Goal: Information Seeking & Learning: Learn about a topic

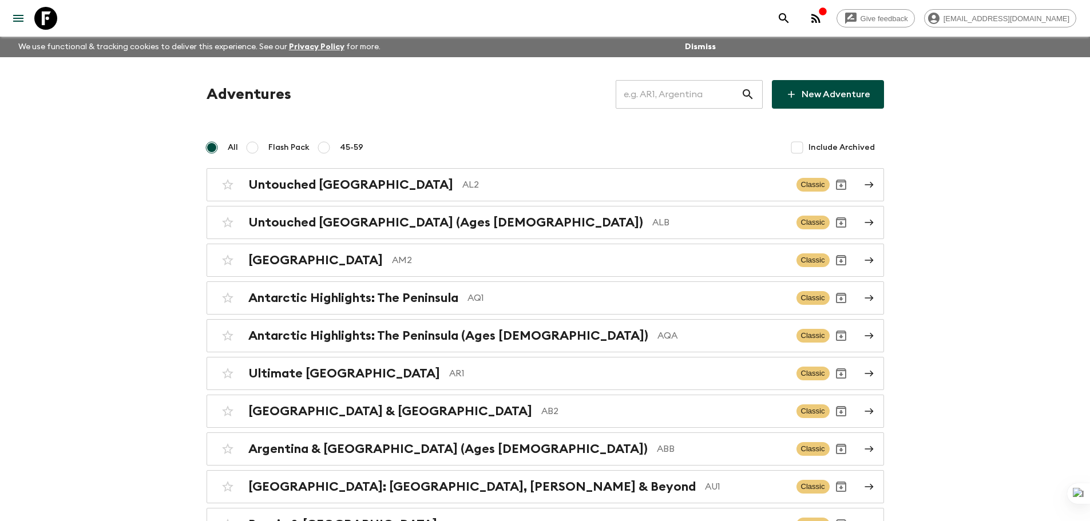
click at [661, 91] on input "text" at bounding box center [678, 94] width 125 height 32
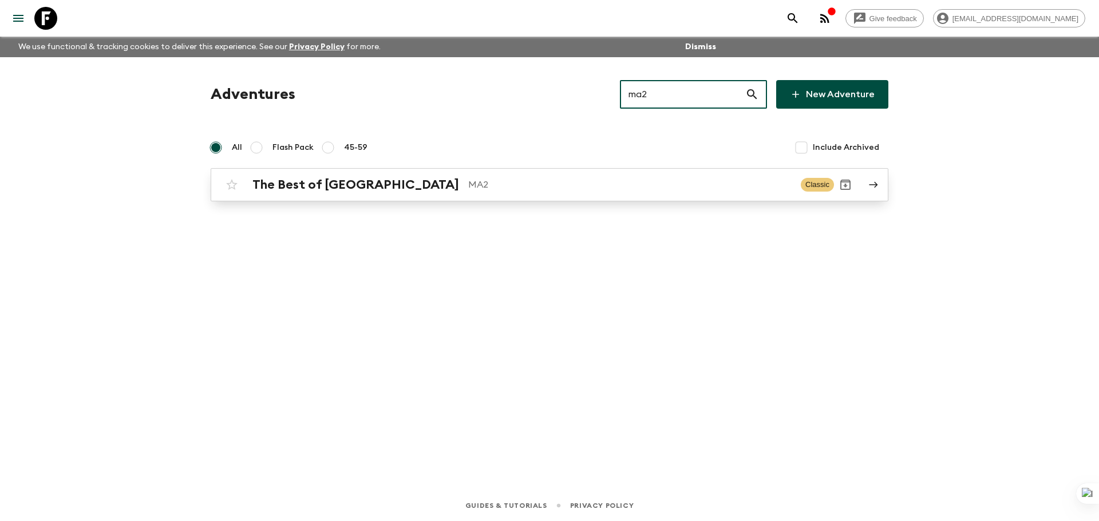
type input "ma2"
click at [575, 184] on p "MA2" at bounding box center [629, 185] width 323 height 14
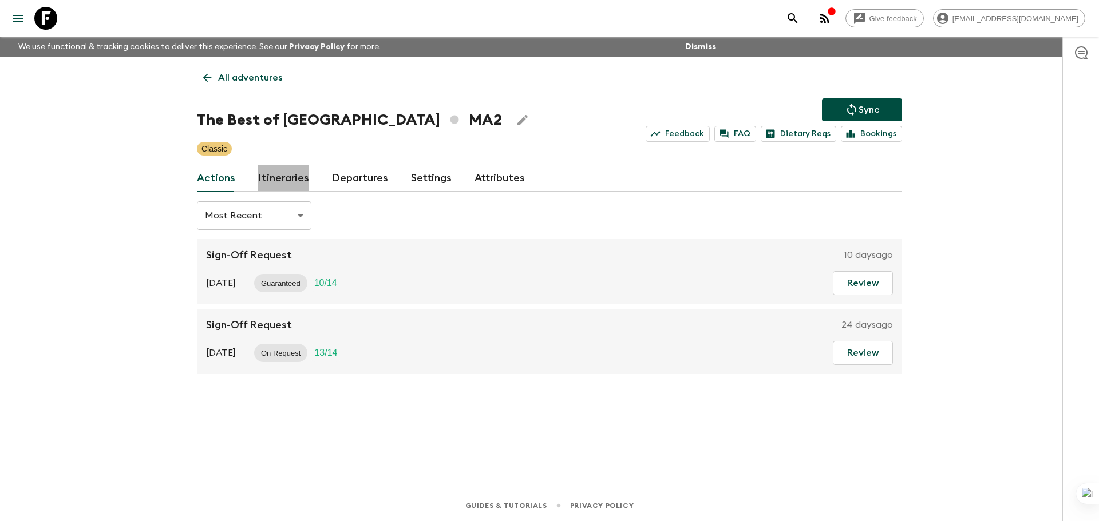
click at [281, 180] on link "Itineraries" at bounding box center [283, 178] width 51 height 27
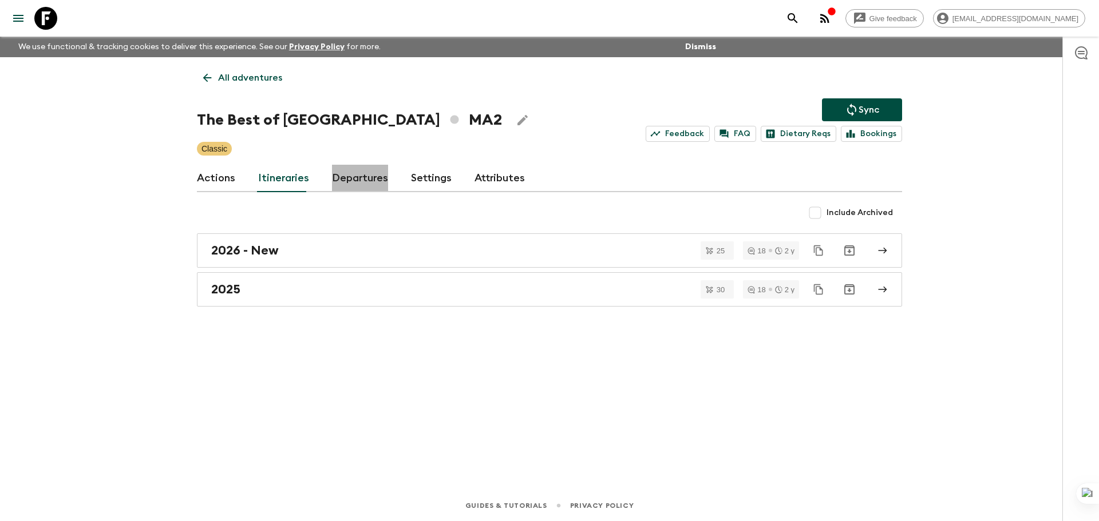
click at [350, 180] on link "Departures" at bounding box center [360, 178] width 56 height 27
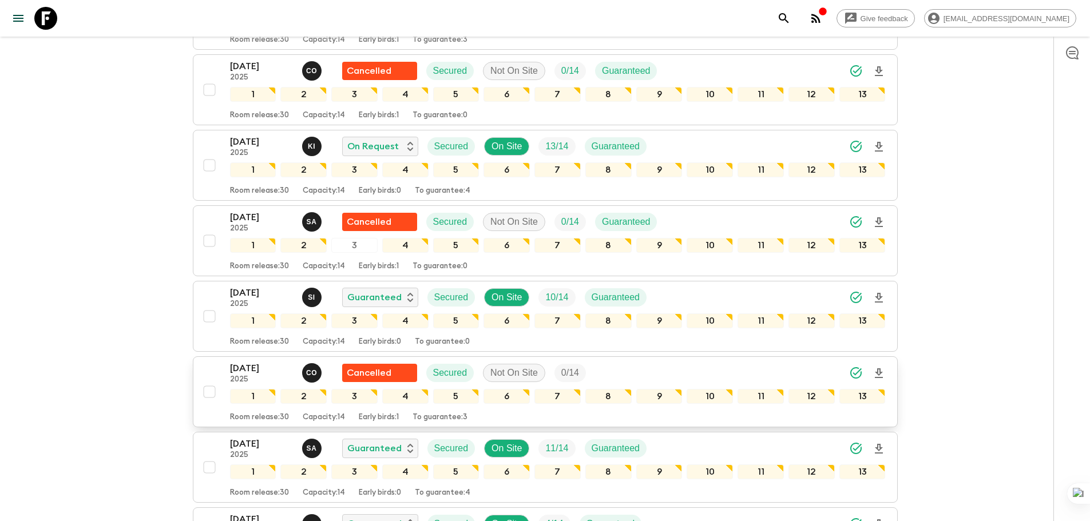
scroll to position [2076, 0]
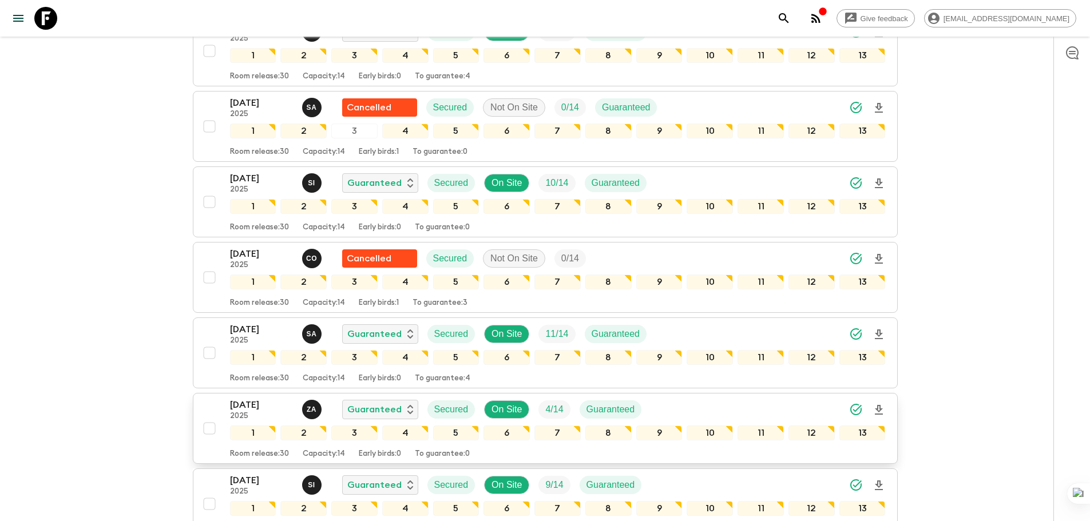
click at [219, 409] on div "[DATE] 2025 Z A Guaranteed Secured On Site 4 / 14 Guaranteed 1 2 3 4 5 6 7 8 9 …" at bounding box center [542, 428] width 688 height 61
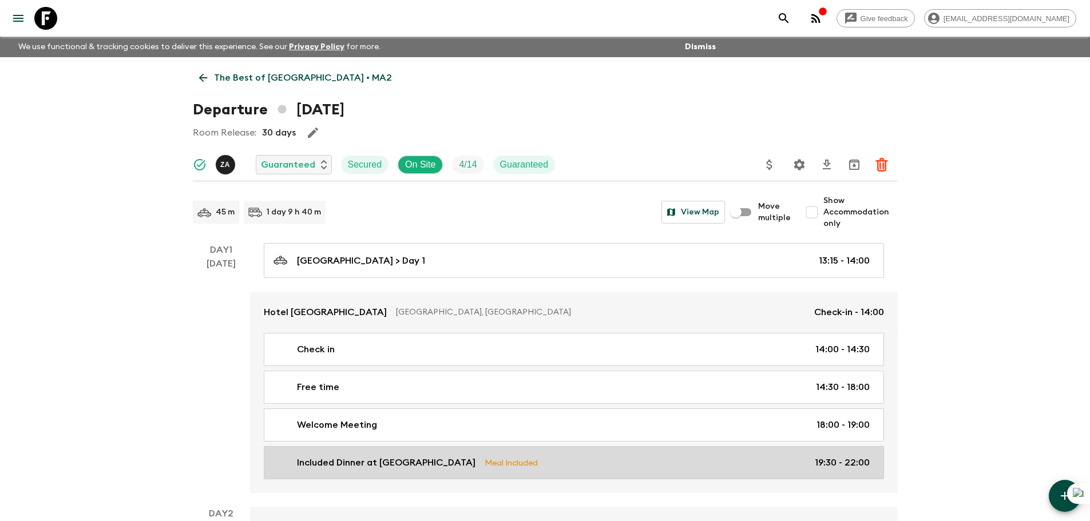
click at [628, 460] on div "Included Dinner at Le Basmane Meal Included 19:30 - 22:00" at bounding box center [572, 463] width 596 height 14
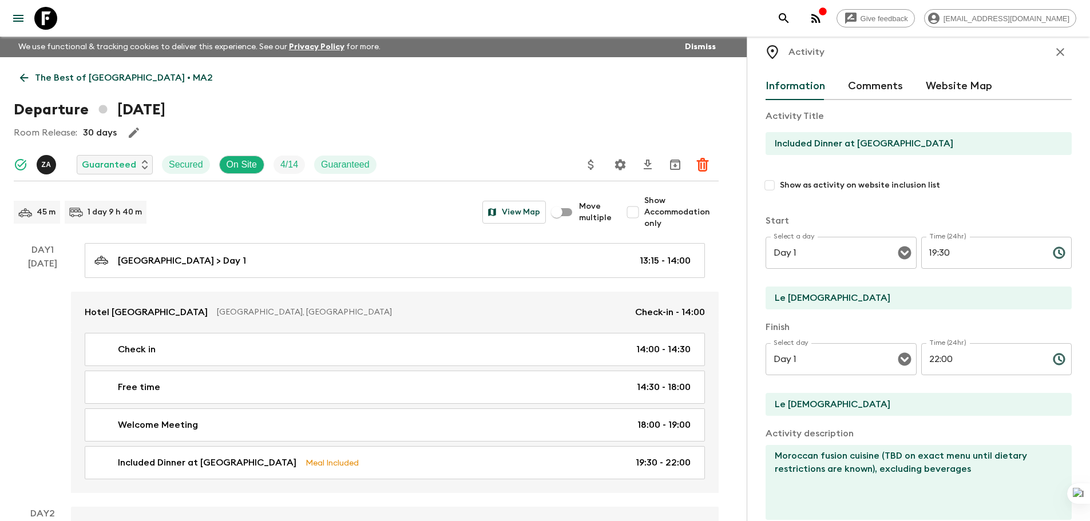
click at [1058, 53] on icon "button" at bounding box center [1061, 52] width 14 height 14
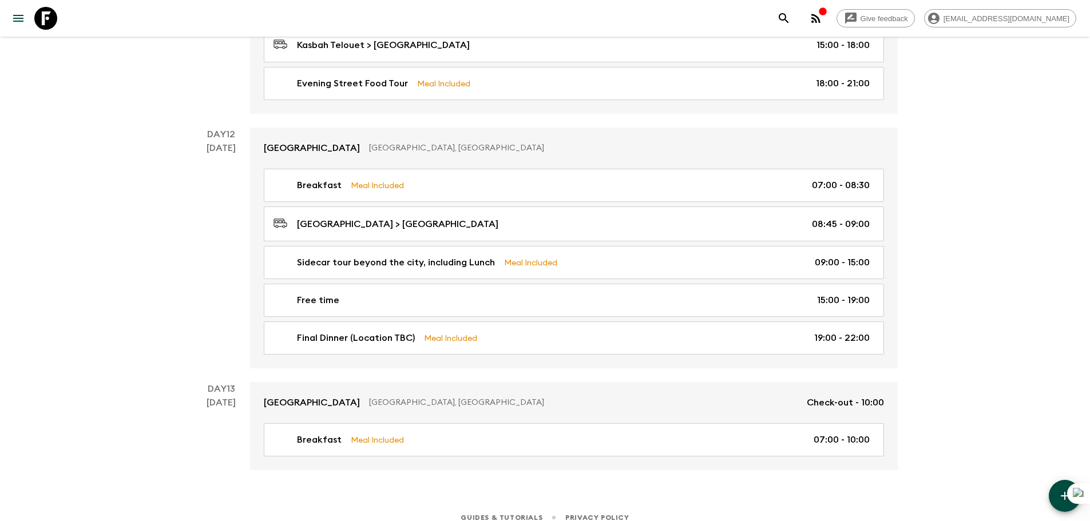
scroll to position [3451, 0]
